Goal: Task Accomplishment & Management: Manage account settings

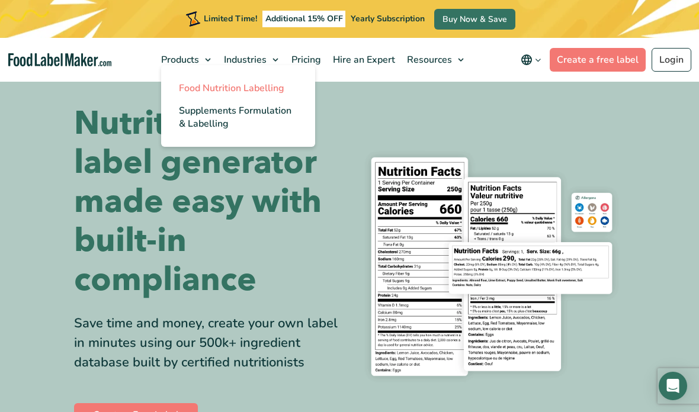
click at [249, 93] on span "Food Nutrition Labelling" at bounding box center [231, 88] width 105 height 13
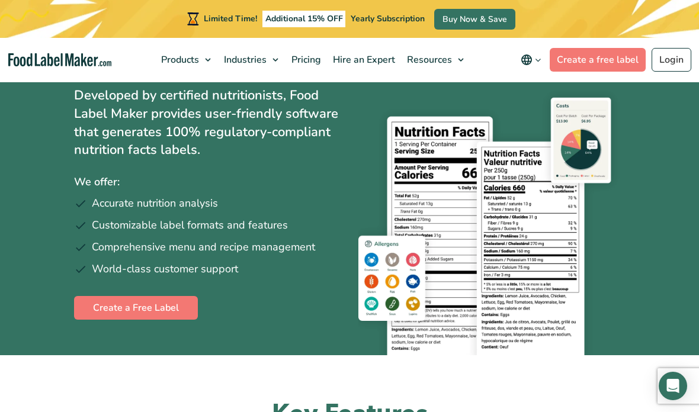
scroll to position [118, 0]
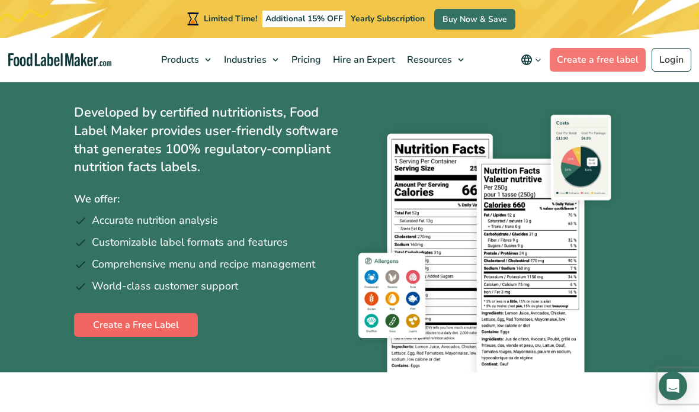
click at [118, 327] on link "Create a Free Label" at bounding box center [136, 325] width 124 height 24
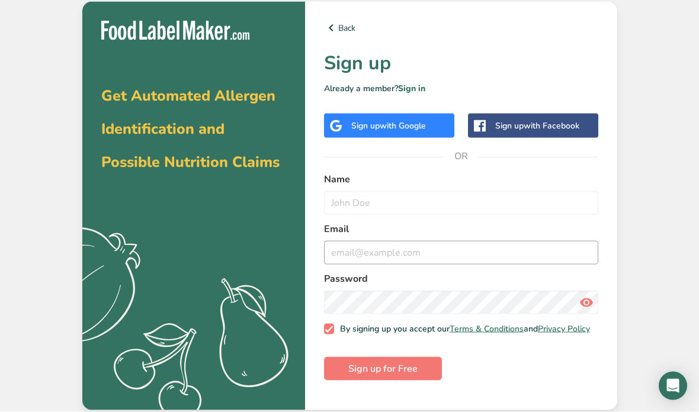
scroll to position [47, 0]
click at [363, 120] on div "Sign up with Google" at bounding box center [388, 126] width 75 height 12
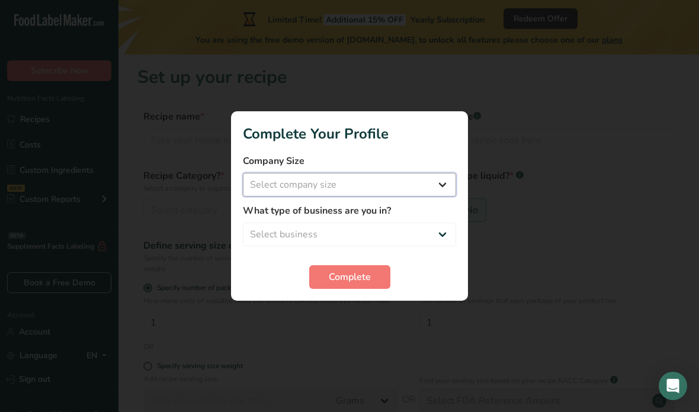
select select "1"
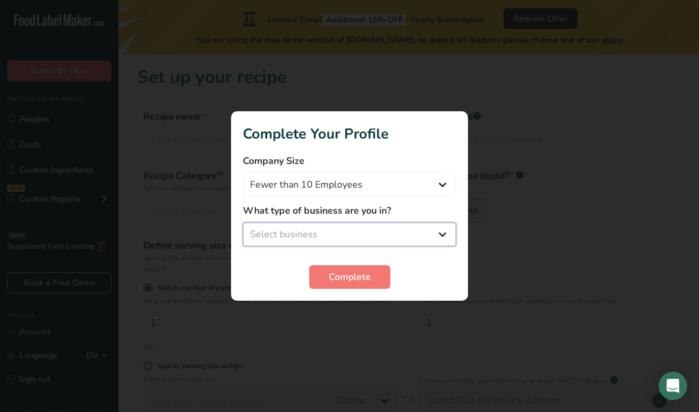
select select "1"
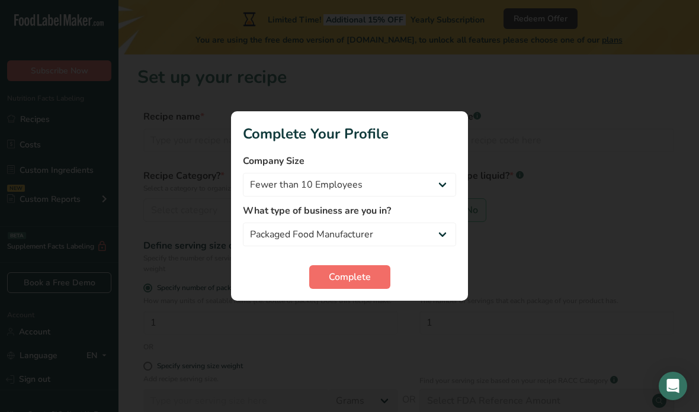
click at [362, 283] on span "Complete" at bounding box center [350, 277] width 42 height 14
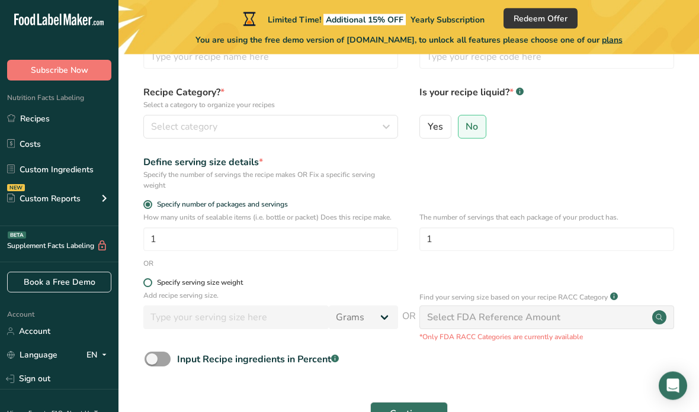
scroll to position [84, 0]
click at [475, 321] on div "Select FDA Reference Amount" at bounding box center [493, 317] width 133 height 14
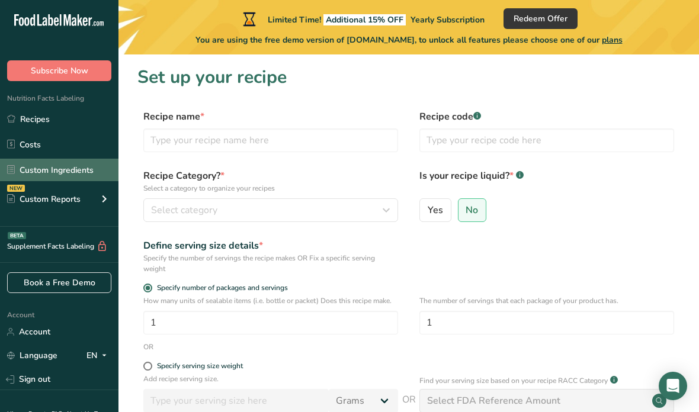
click at [50, 171] on link "Custom Ingredients" at bounding box center [59, 170] width 119 height 23
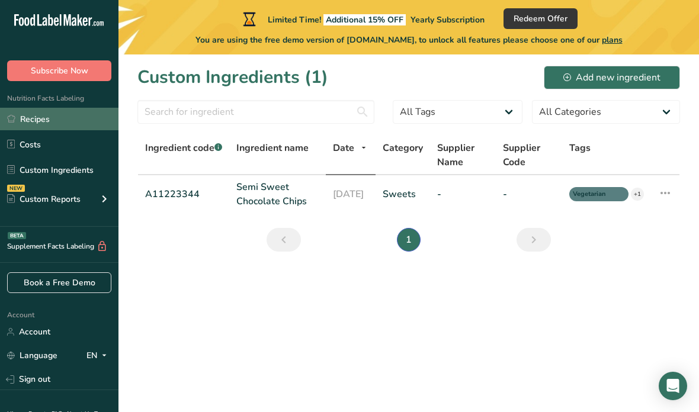
click at [45, 121] on link "Recipes" at bounding box center [59, 119] width 119 height 23
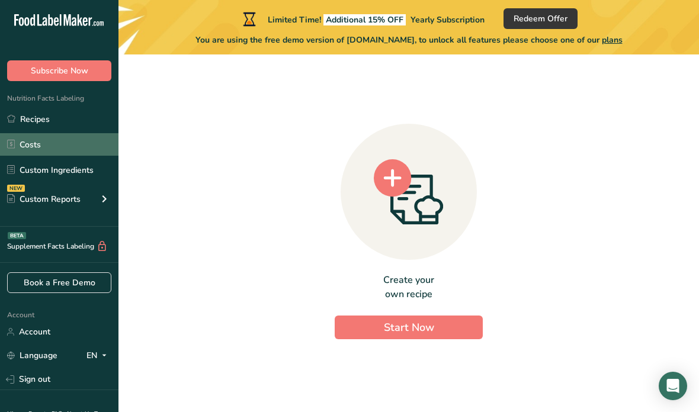
click at [7, 150] on link "Costs" at bounding box center [59, 144] width 119 height 23
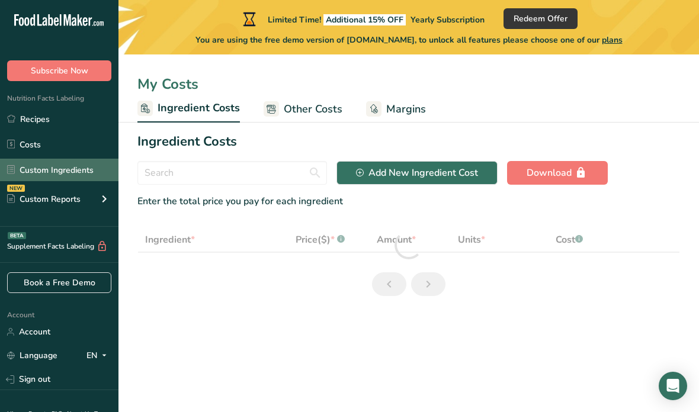
select select "1"
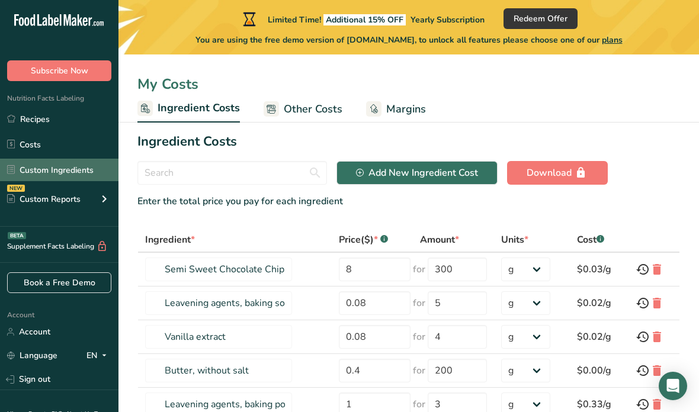
click at [44, 169] on link "Custom Ingredients" at bounding box center [59, 170] width 119 height 23
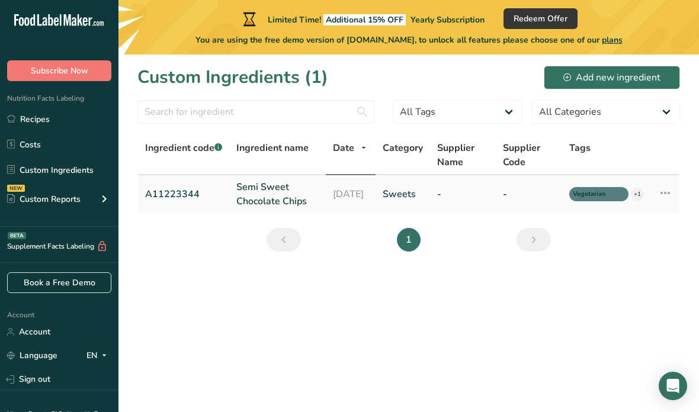
click at [662, 196] on icon at bounding box center [665, 192] width 14 height 21
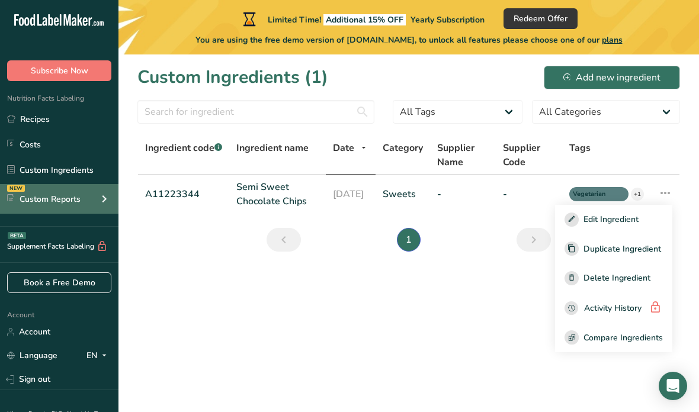
click at [63, 200] on div "Custom Reports" at bounding box center [43, 199] width 73 height 12
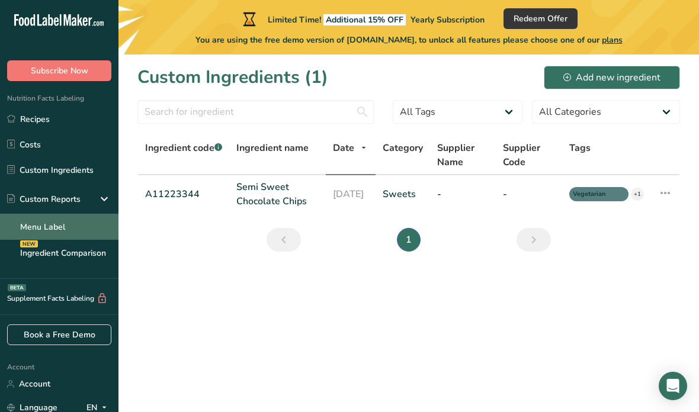
click at [63, 233] on link "Menu Label" at bounding box center [59, 227] width 119 height 26
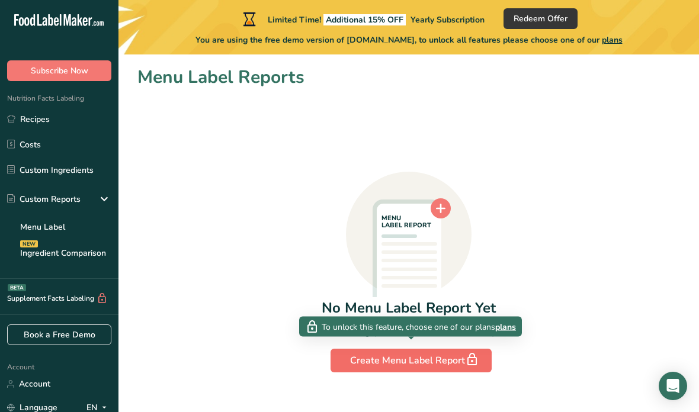
click at [408, 357] on div "Create Menu Label Report" at bounding box center [411, 361] width 122 height 17
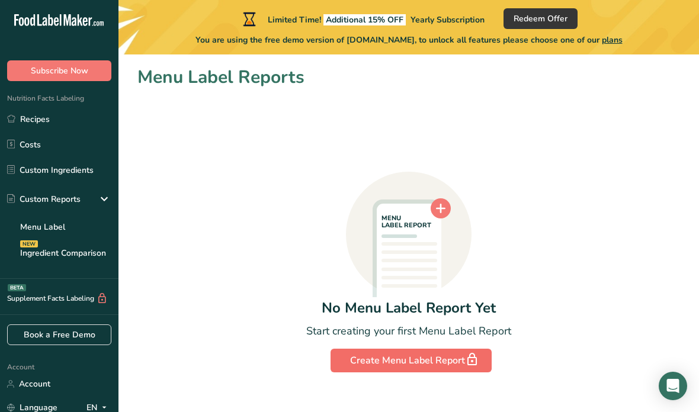
click at [459, 364] on div "Create Menu Label Report" at bounding box center [411, 361] width 122 height 17
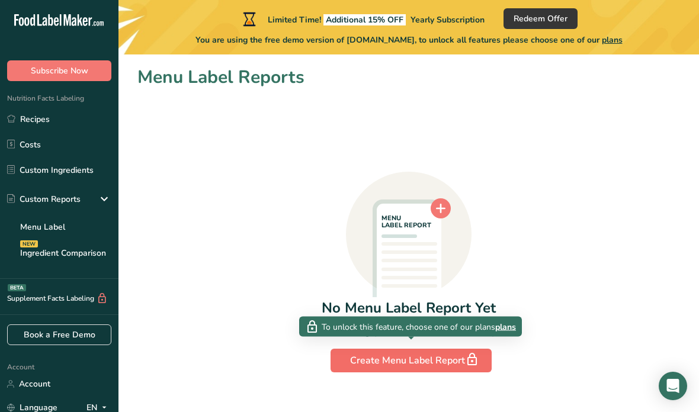
click at [459, 364] on div "Create Menu Label Report" at bounding box center [411, 361] width 122 height 17
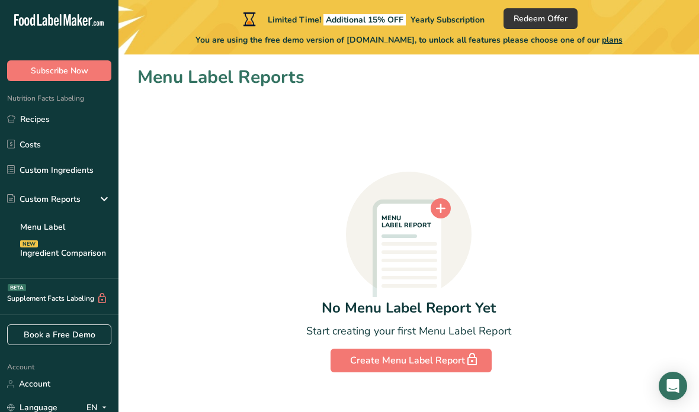
scroll to position [47, 0]
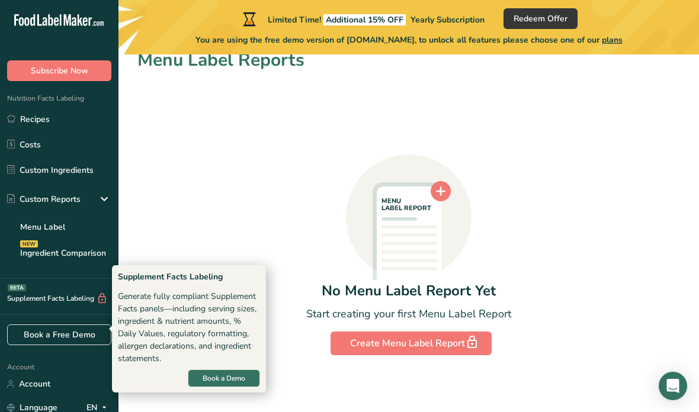
click at [82, 303] on div "Supplement Facts Labeling BETA" at bounding box center [54, 299] width 108 height 12
click at [107, 302] on icon at bounding box center [102, 299] width 11 height 12
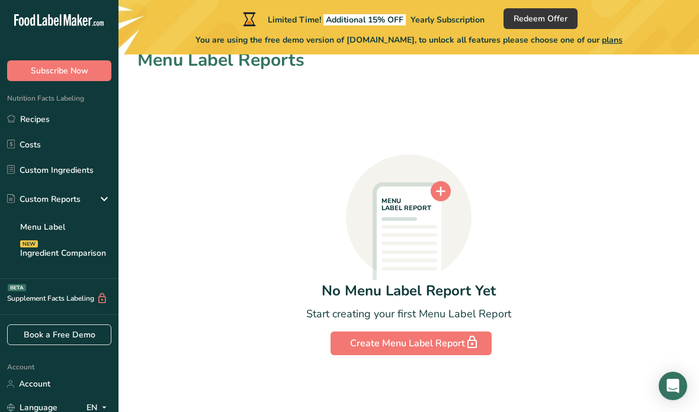
click at [108, 301] on icon at bounding box center [102, 299] width 11 height 12
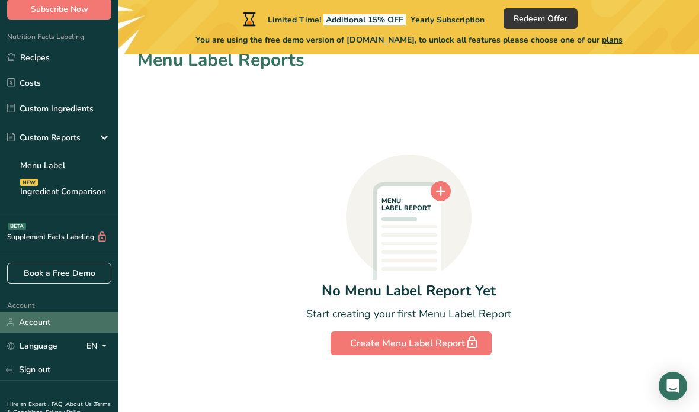
scroll to position [61, 0]
click at [28, 321] on link "Account" at bounding box center [59, 323] width 119 height 21
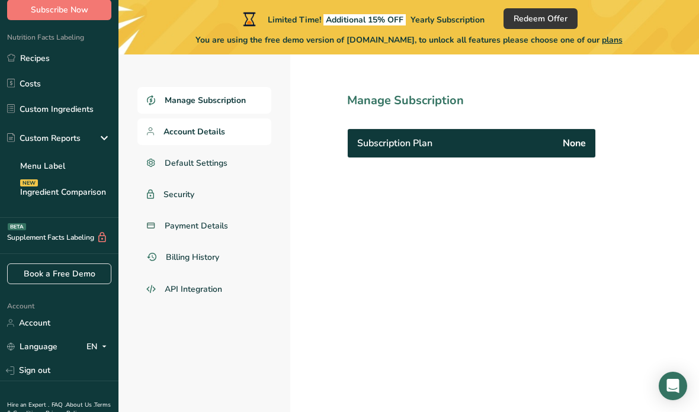
click at [204, 136] on span "Account Details" at bounding box center [195, 132] width 62 height 12
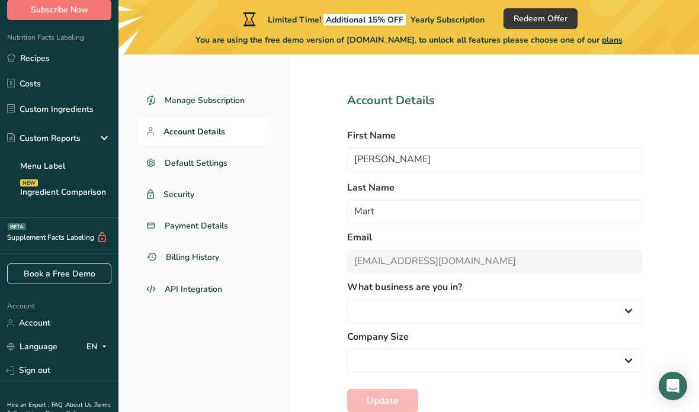
select select
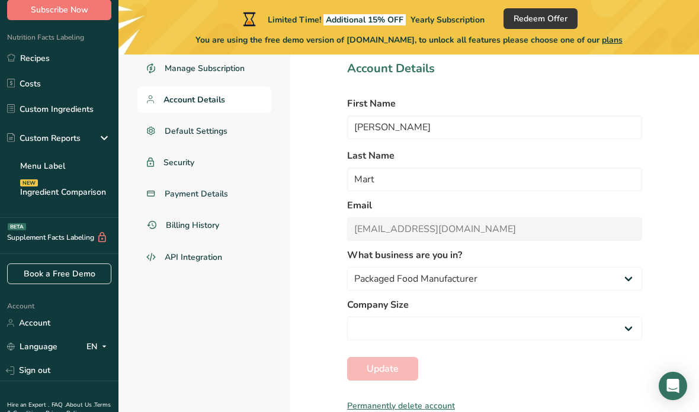
click at [407, 400] on div "Permanently delete account" at bounding box center [494, 406] width 295 height 12
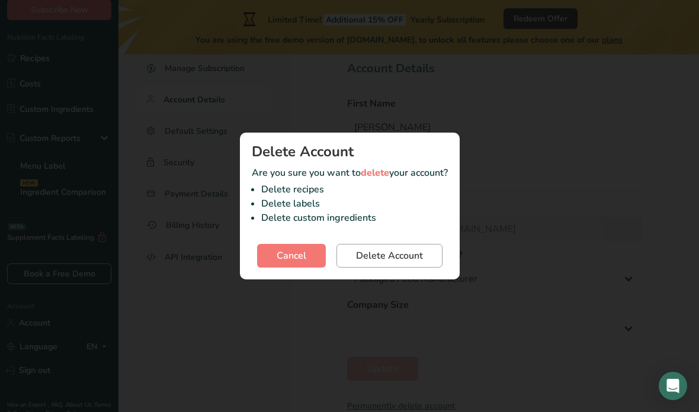
click at [397, 254] on span "Delete Account" at bounding box center [389, 256] width 67 height 14
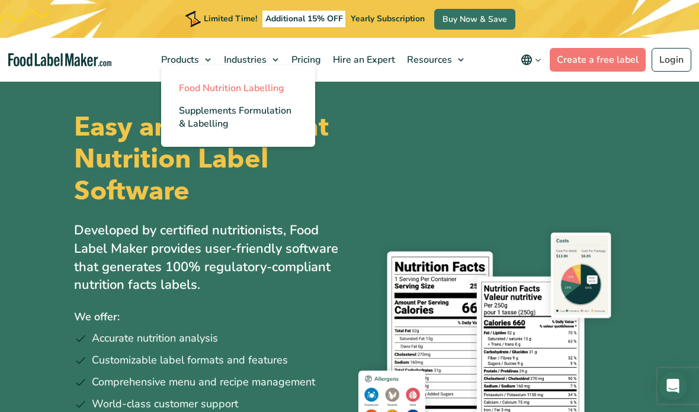
click at [204, 83] on span "Food Nutrition Labelling" at bounding box center [231, 88] width 105 height 13
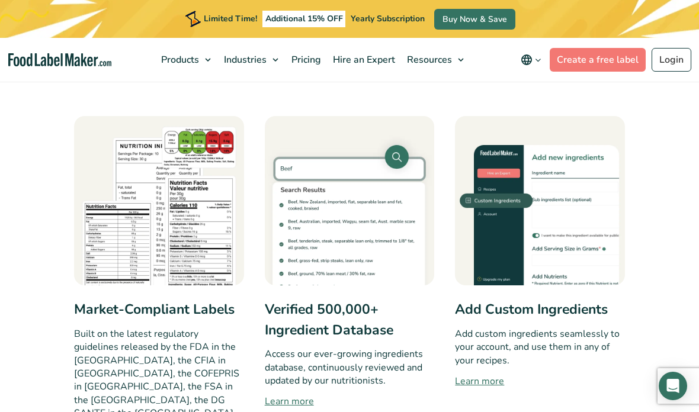
scroll to position [562, 0]
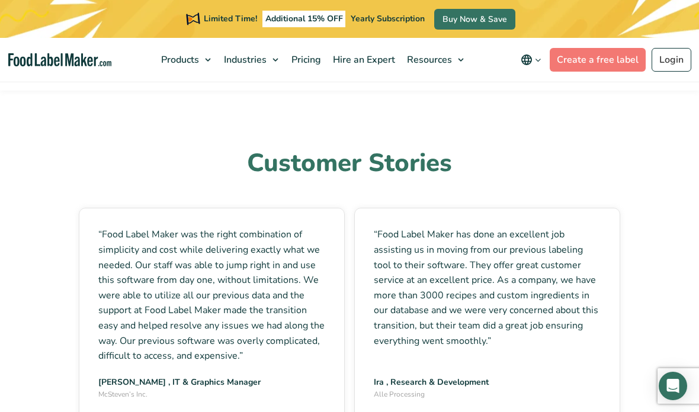
scroll to position [3406, 0]
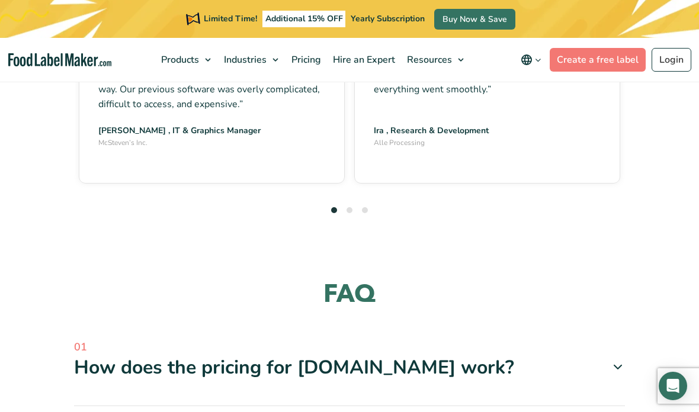
click at [616, 360] on icon at bounding box center [618, 367] width 14 height 14
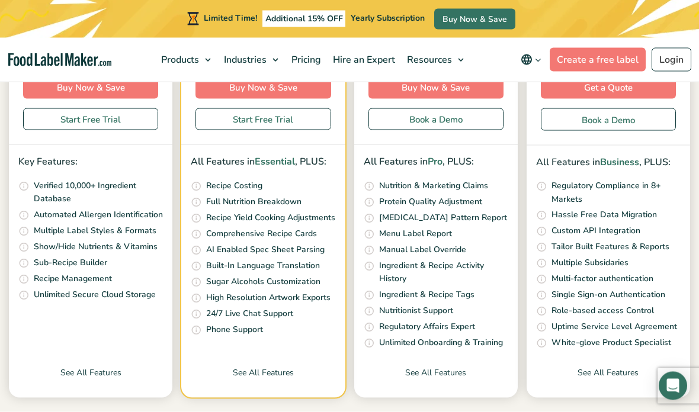
scroll to position [0, 0]
